Goal: Contribute content: Add original content to the website for others to see

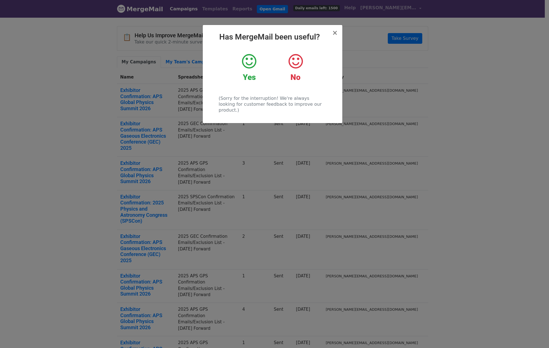
click at [339, 39] on div "× Has MergeMail been useful? Yes No (Sorry for the interruption! We're always l…" at bounding box center [273, 74] width 140 height 98
click at [334, 35] on span "×" at bounding box center [335, 33] width 6 height 8
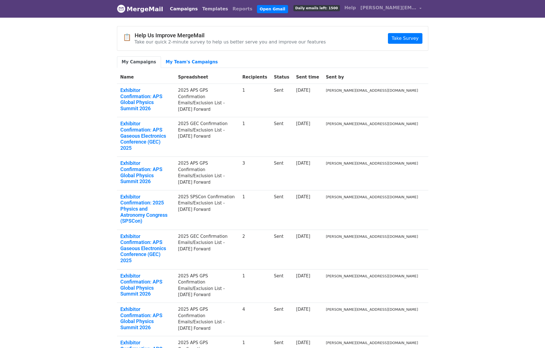
click at [209, 11] on link "Templates" at bounding box center [215, 8] width 30 height 11
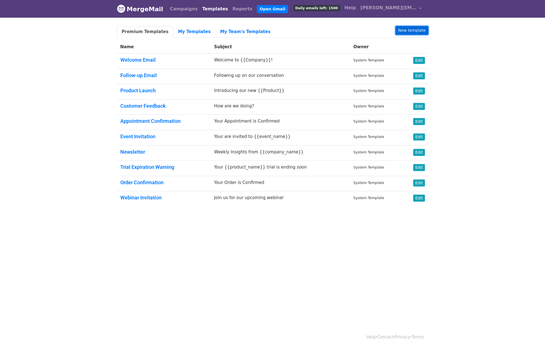
click at [412, 28] on link "New template" at bounding box center [411, 30] width 33 height 9
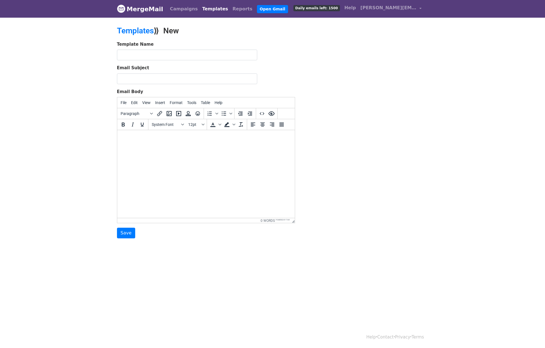
click at [142, 144] on html at bounding box center [206, 137] width 178 height 15
paste body
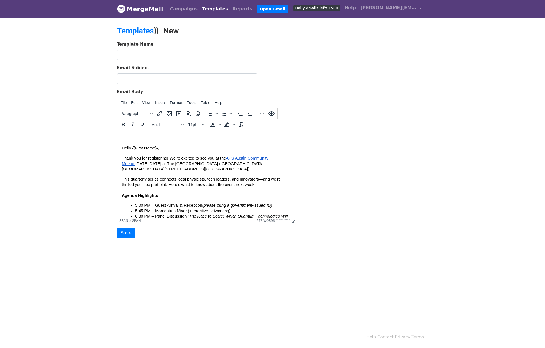
click at [124, 137] on body "Hello {{First Name}}, Thank you for registering! We’re excited to see you at th…" at bounding box center [205, 267] width 169 height 264
click at [142, 77] on input "Email Subject" at bounding box center [187, 78] width 140 height 11
type input "Thanks for Registering – See You Sept 11 at the APS Austin Community Meetup"
click at [132, 49] on div "Template Name" at bounding box center [206, 50] width 178 height 19
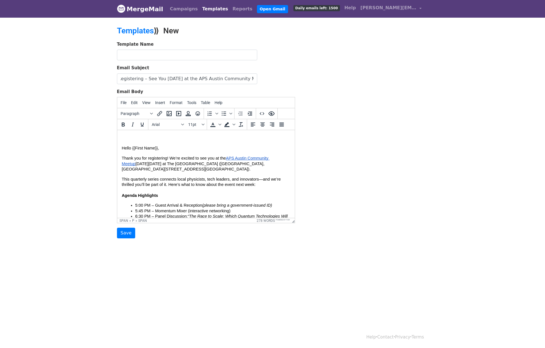
scroll to position [0, 0]
click at [133, 53] on input "text" at bounding box center [187, 55] width 140 height 11
type input "9/11 Meetup KBYG"
click at [125, 232] on input "Save" at bounding box center [126, 233] width 18 height 11
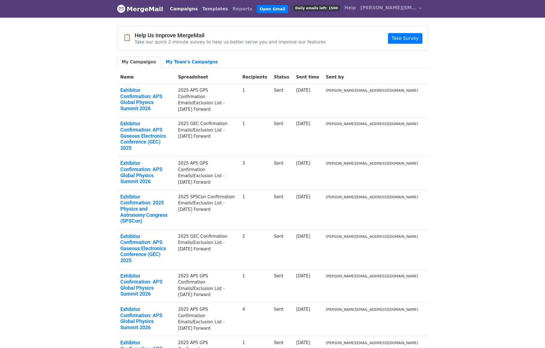
click at [207, 12] on link "Templates" at bounding box center [215, 8] width 30 height 11
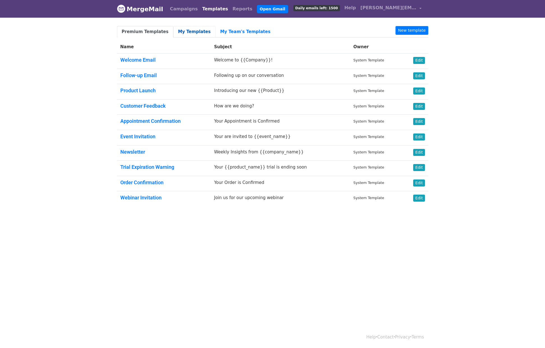
click at [183, 36] on link "My Templates" at bounding box center [194, 31] width 42 height 11
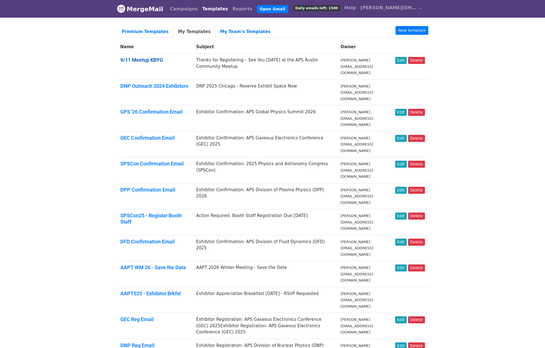
click at [146, 62] on link "9/11 Meetup KBYG" at bounding box center [141, 60] width 43 height 6
click at [401, 62] on link "Edit" at bounding box center [400, 60] width 11 height 7
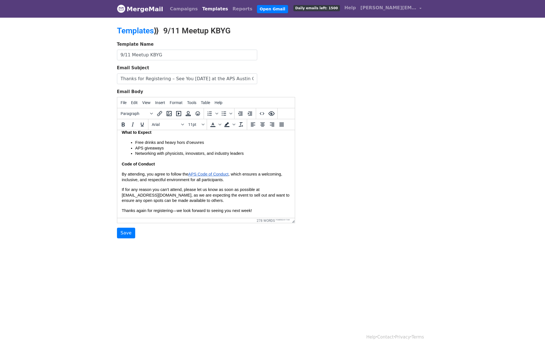
scroll to position [175, 0]
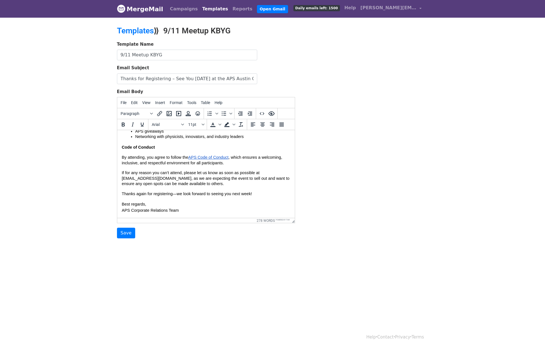
click at [68, 144] on body "MergeMail Campaigns Templates Reports Open Gmail Daily emails left: 1500 Help b…" at bounding box center [272, 130] width 545 height 261
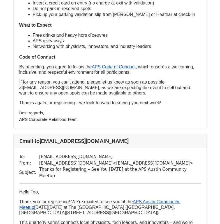
scroll to position [235, 0]
